Goal: Task Accomplishment & Management: Manage account settings

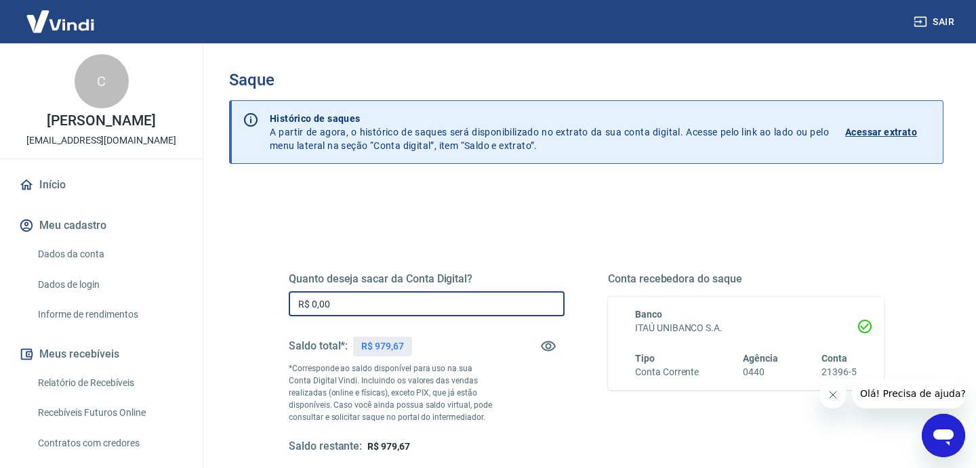
click at [387, 299] on input "R$ 0,00" at bounding box center [427, 303] width 276 height 25
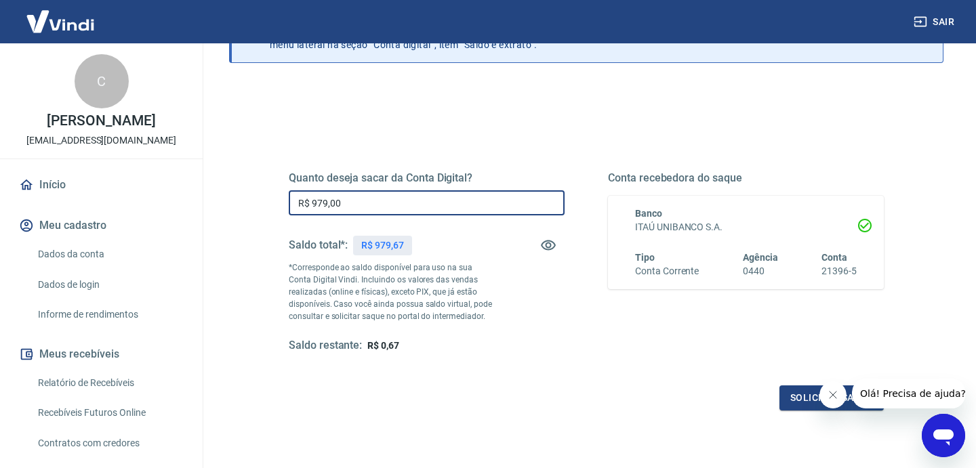
scroll to position [116, 0]
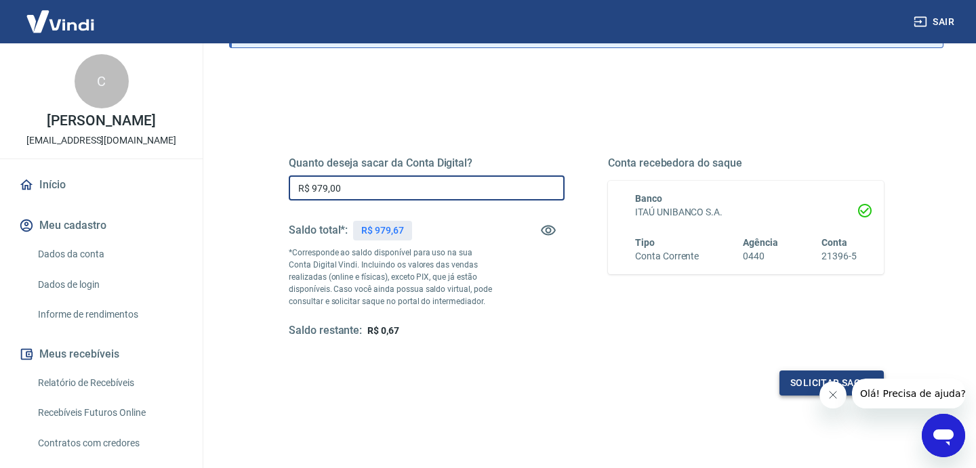
type input "R$ 979,00"
click at [808, 387] on button "Solicitar saque" at bounding box center [831, 383] width 104 height 25
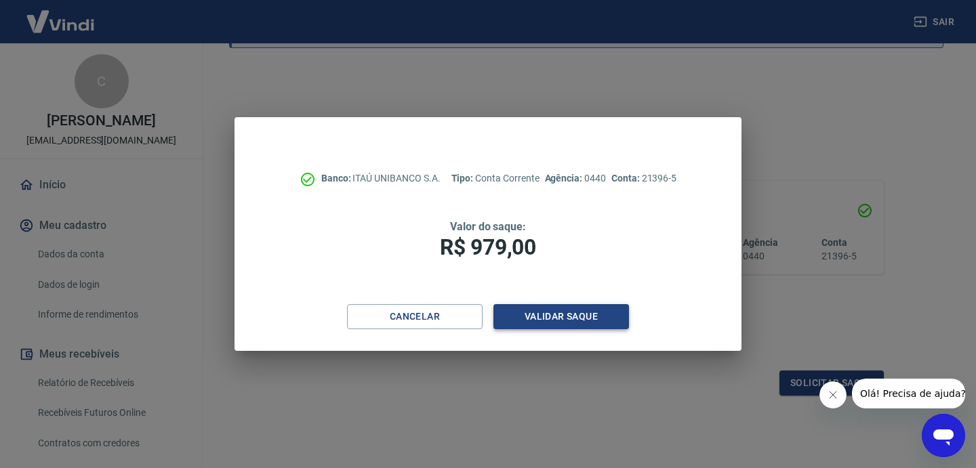
click at [608, 319] on button "Validar saque" at bounding box center [560, 316] width 135 height 25
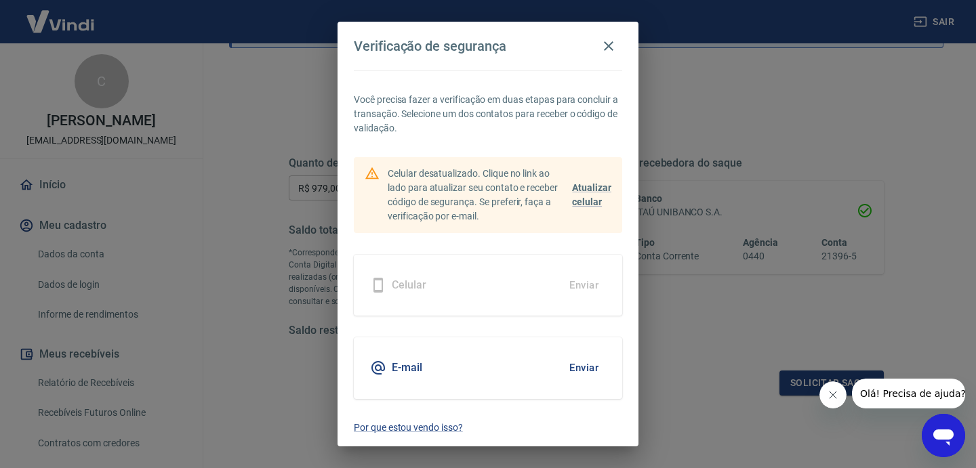
click at [570, 367] on button "Enviar" at bounding box center [584, 368] width 44 height 28
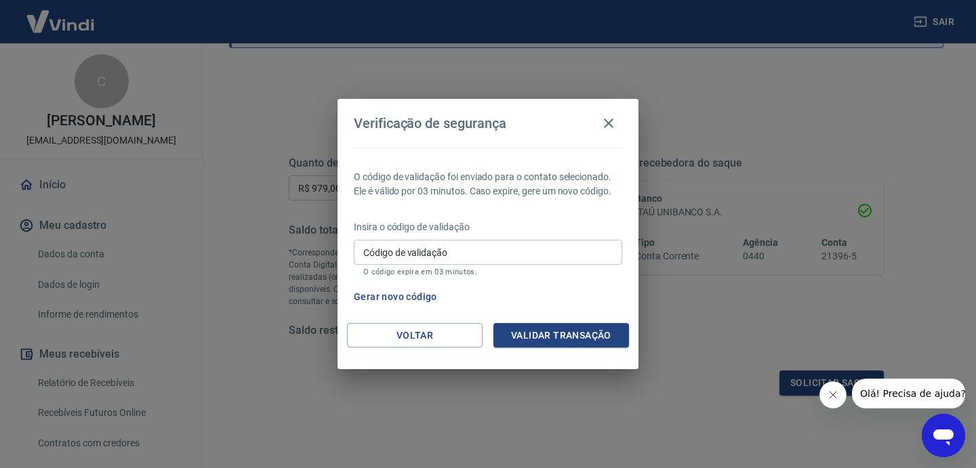
click at [516, 251] on input "Código de validação" at bounding box center [488, 252] width 268 height 25
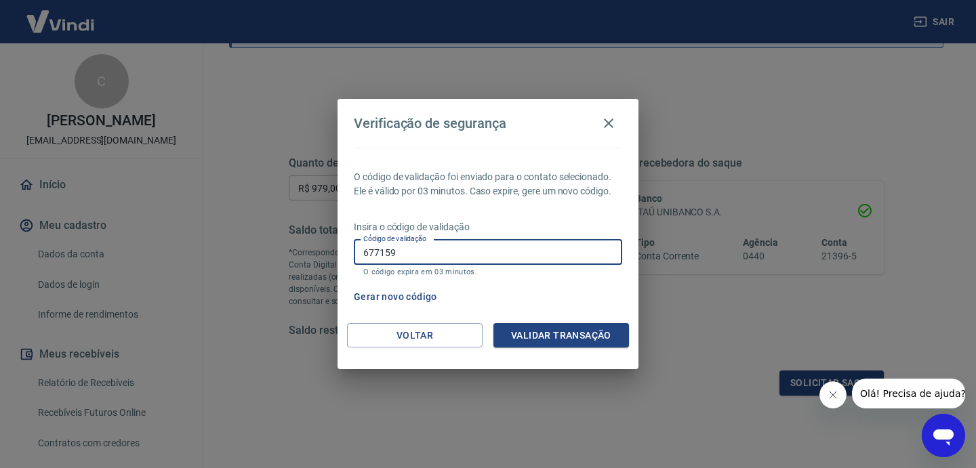
type input "677159"
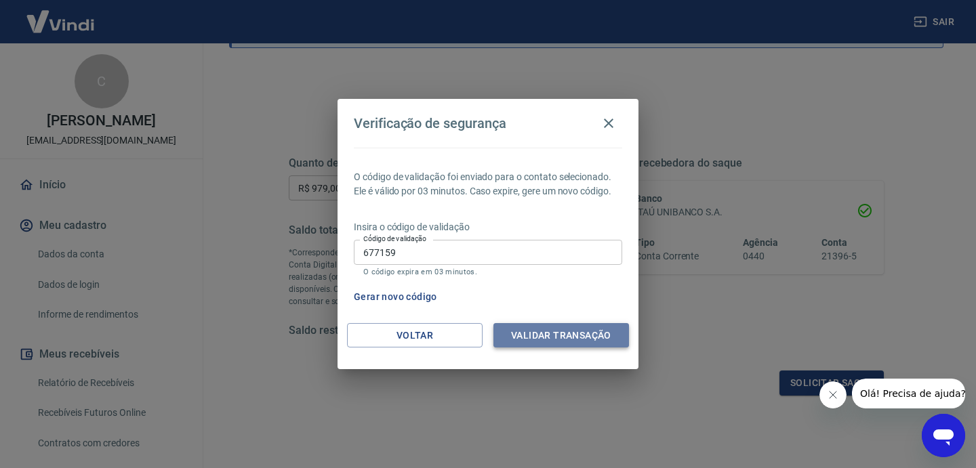
click at [621, 337] on button "Validar transação" at bounding box center [560, 335] width 135 height 25
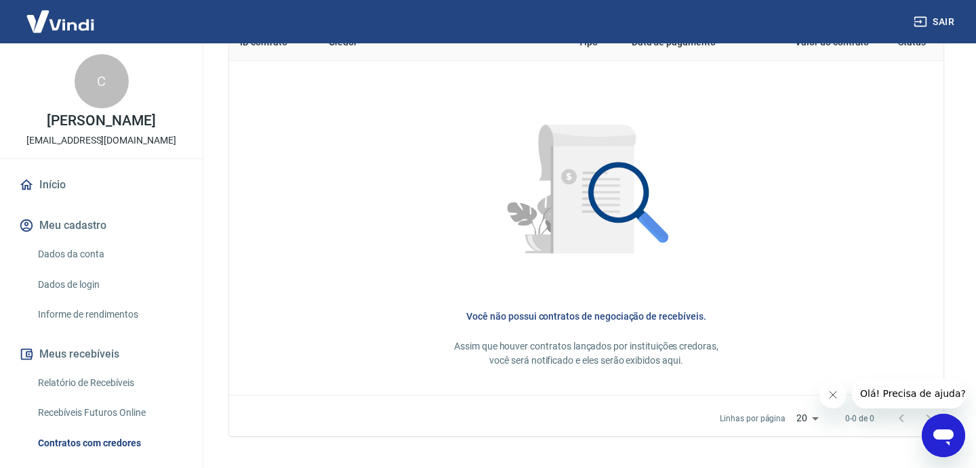
scroll to position [631, 0]
